Goal: Communication & Community: Participate in discussion

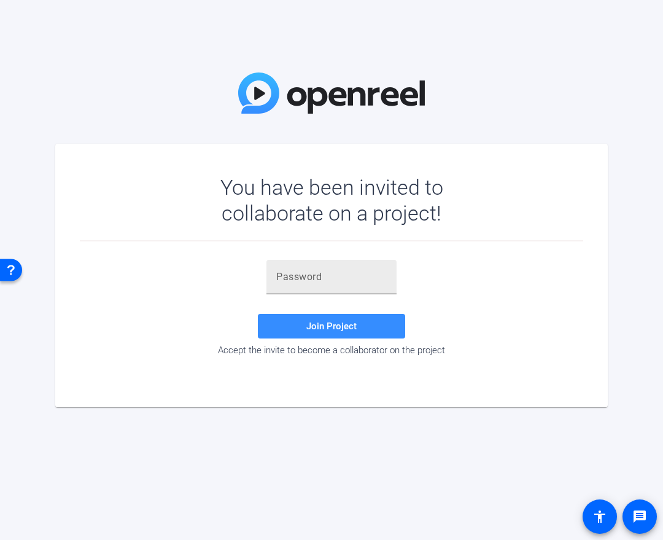
click at [325, 278] on input "text" at bounding box center [331, 277] width 111 height 15
paste input "ys]+b3"
type input "ys]+b3"
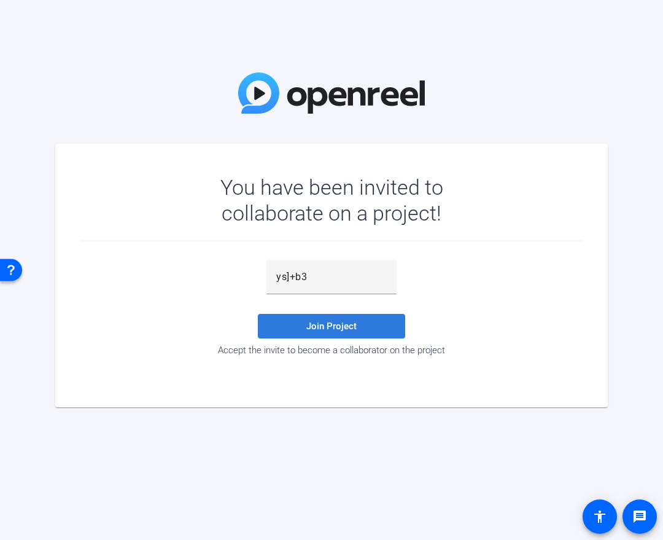
click at [297, 326] on span at bounding box center [331, 325] width 147 height 29
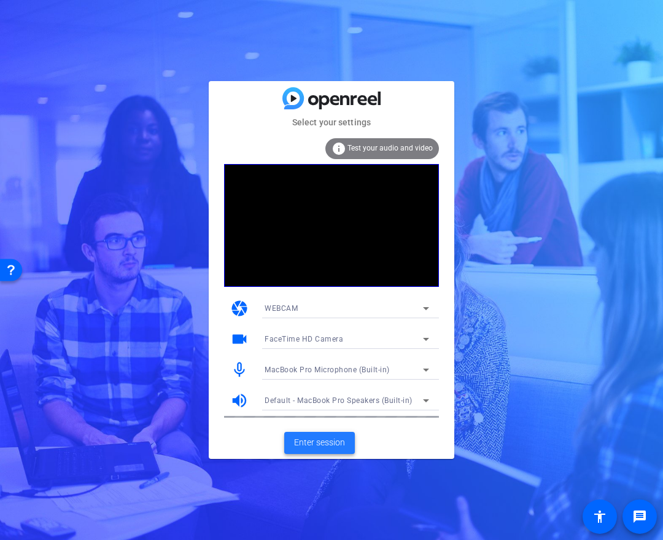
click at [313, 444] on span "Enter session" at bounding box center [319, 442] width 51 height 13
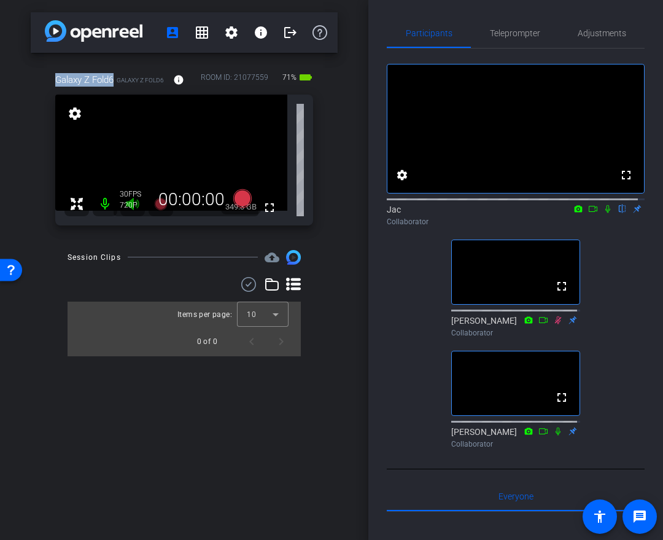
drag, startPoint x: 53, startPoint y: 80, endPoint x: 115, endPoint y: 81, distance: 61.4
click at [115, 81] on div "Galaxy Z Fold6 Galaxy Z Fold6 info ROOM ID: 21077559 71% battery_std fullscreen…" at bounding box center [184, 145] width 307 height 185
copy span "Galaxy Z Fold6"
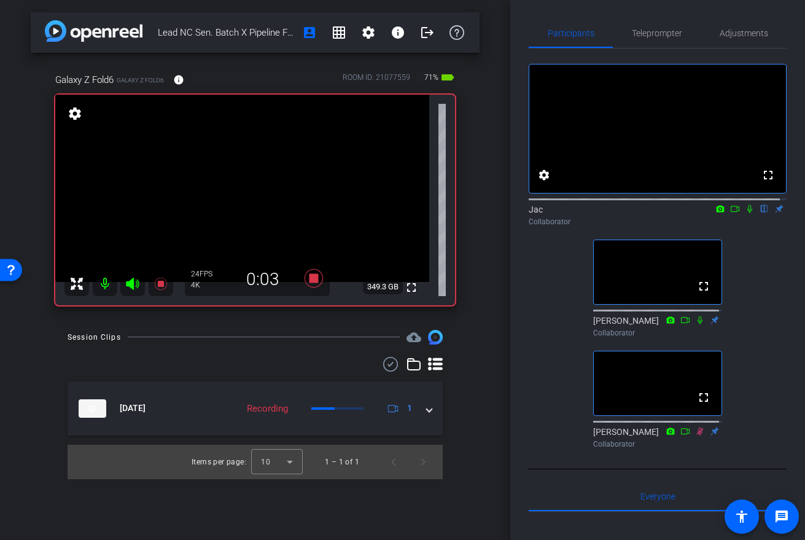
click at [663, 213] on icon at bounding box center [750, 208] width 10 height 9
click at [663, 212] on icon at bounding box center [735, 209] width 9 height 6
click at [663, 213] on icon at bounding box center [765, 208] width 10 height 9
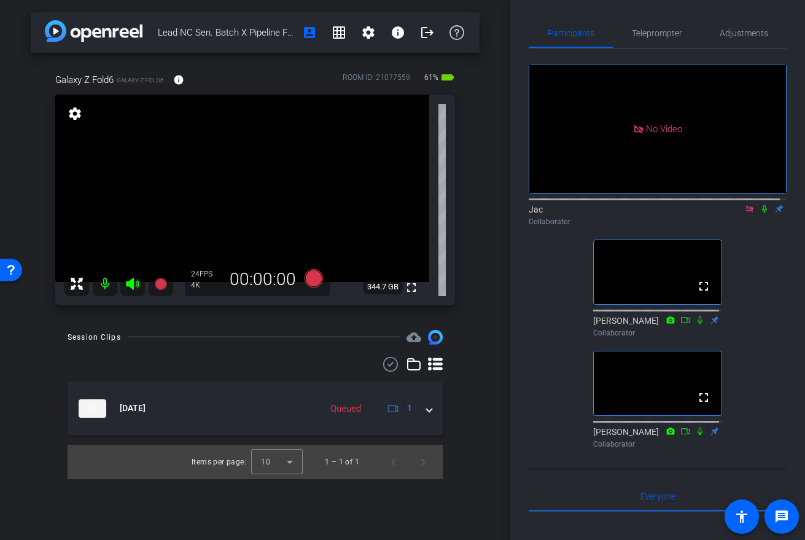
click at [663, 213] on icon at bounding box center [750, 208] width 10 height 9
